Goal: Information Seeking & Learning: Learn about a topic

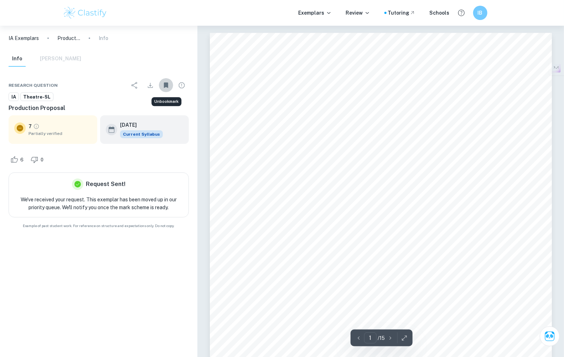
click at [162, 84] on icon "Unbookmark" at bounding box center [166, 85] width 9 height 9
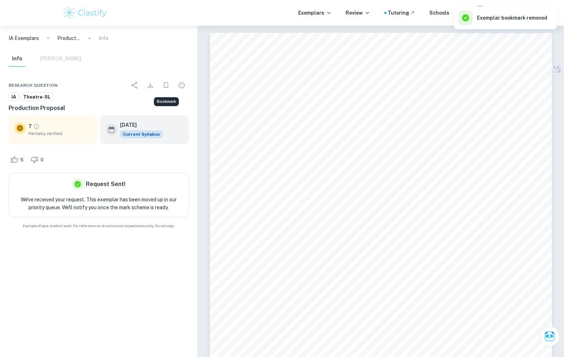
click at [166, 86] on icon "Bookmark" at bounding box center [166, 85] width 9 height 9
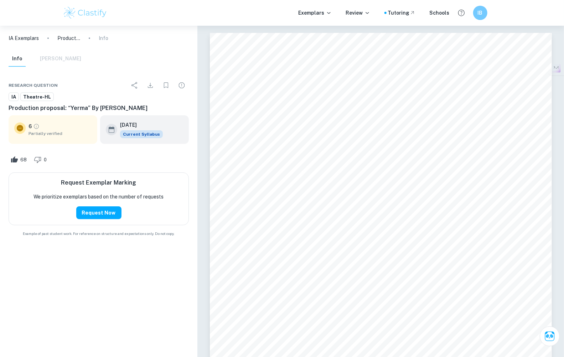
click at [32, 39] on p "IA Exemplars" at bounding box center [24, 38] width 30 height 8
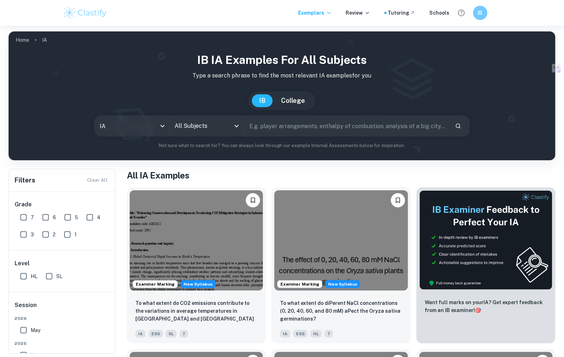
click at [205, 130] on input "All Subjects" at bounding box center [201, 126] width 57 height 14
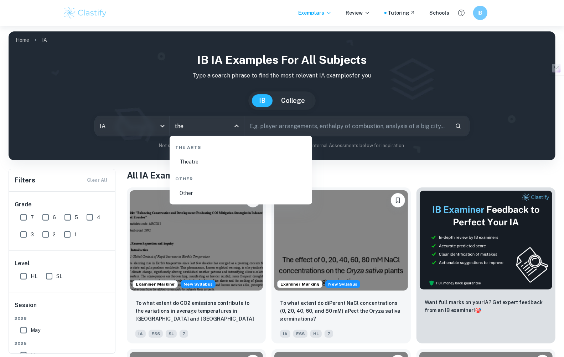
type input "thea"
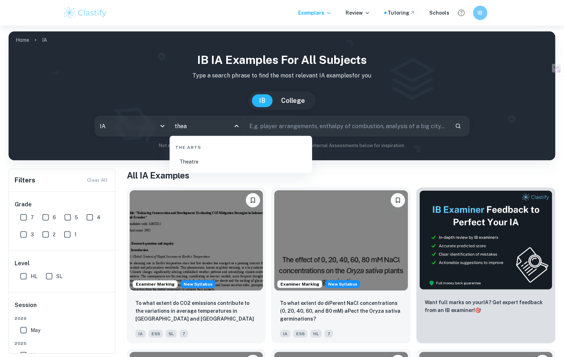
click at [224, 160] on li "Theatre" at bounding box center [241, 162] width 137 height 16
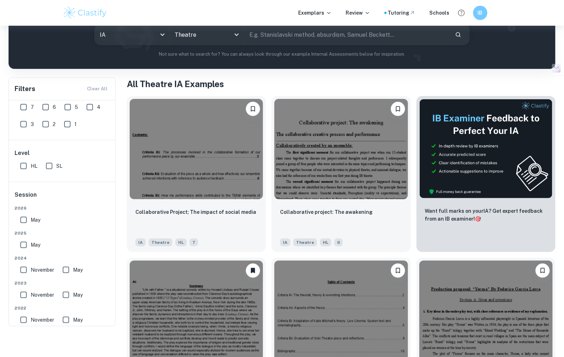
scroll to position [111, 0]
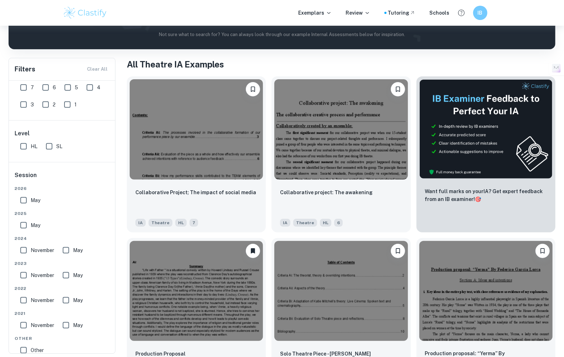
click at [26, 87] on input "7" at bounding box center [23, 87] width 14 height 14
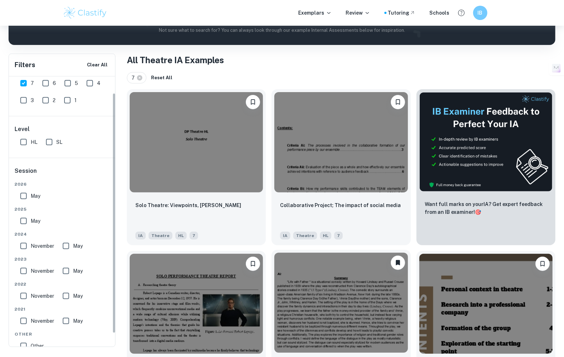
scroll to position [108, 0]
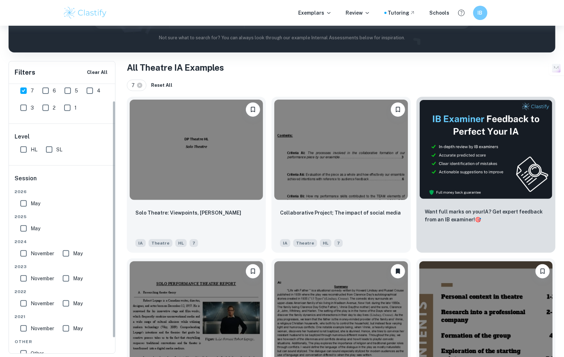
click at [30, 94] on input "7" at bounding box center [23, 90] width 14 height 14
checkbox input "false"
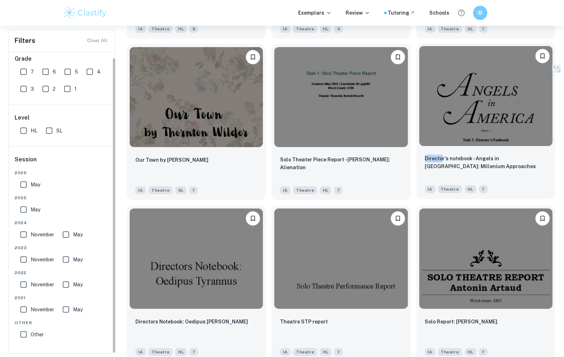
scroll to position [5, 0]
click at [483, 151] on div "Director's notebook - Angels in [GEOGRAPHIC_DATA]: Millenium Approaches IA Thea…" at bounding box center [486, 174] width 139 height 50
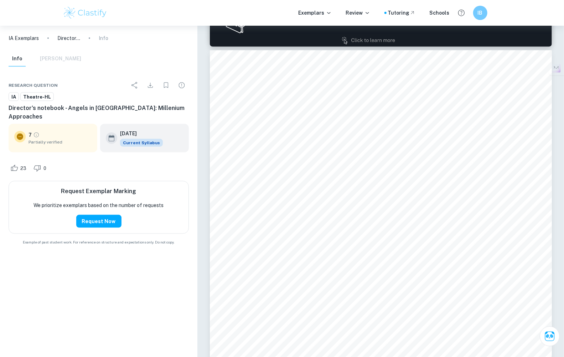
scroll to position [483, 0]
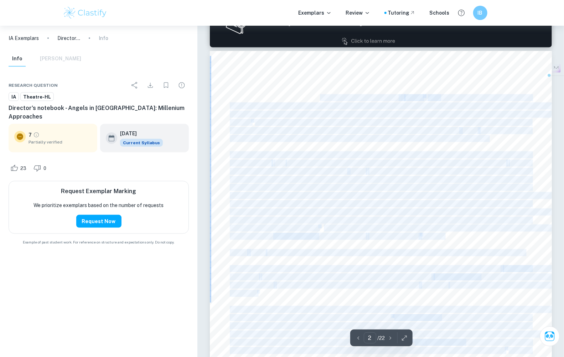
drag, startPoint x: 323, startPoint y: 100, endPoint x: 458, endPoint y: 145, distance: 142.6
click at [458, 145] on div "The play text, its context and the ideas presented in the entire play By most a…" at bounding box center [381, 272] width 342 height 443
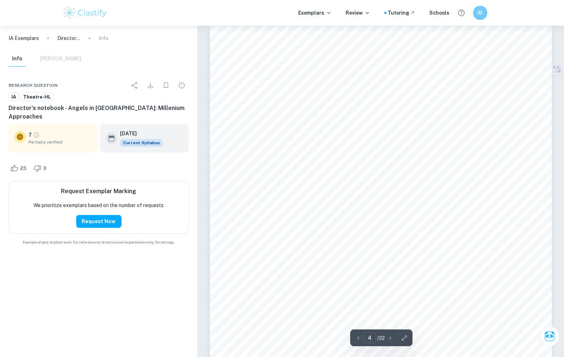
scroll to position [983, 0]
type input "1"
